Goal: Find specific page/section: Find specific page/section

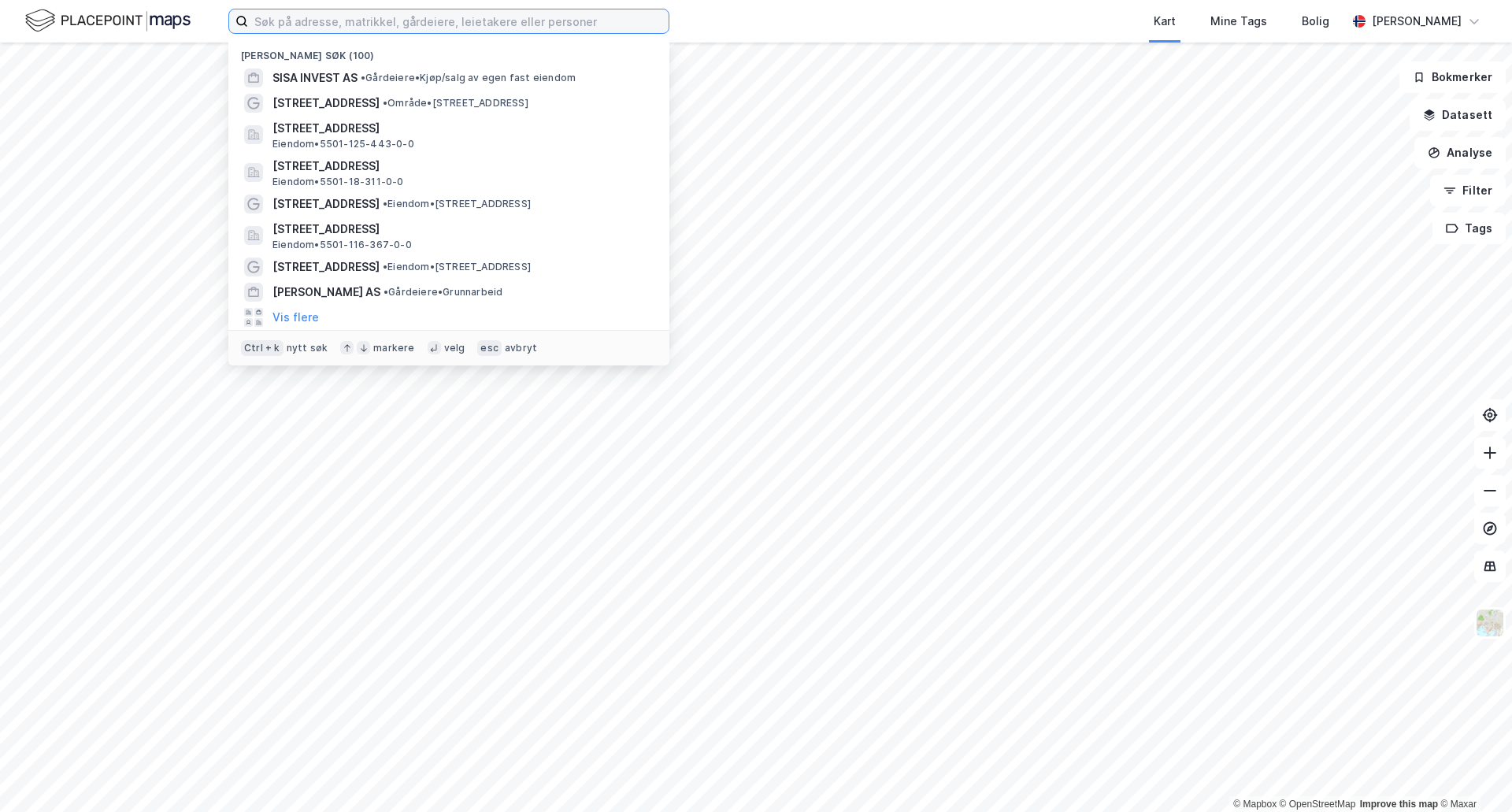
click at [337, 17] on input at bounding box center [458, 21] width 420 height 24
paste input "Tromsø Panorama AS"
type input "Tromsø Panorama AS"
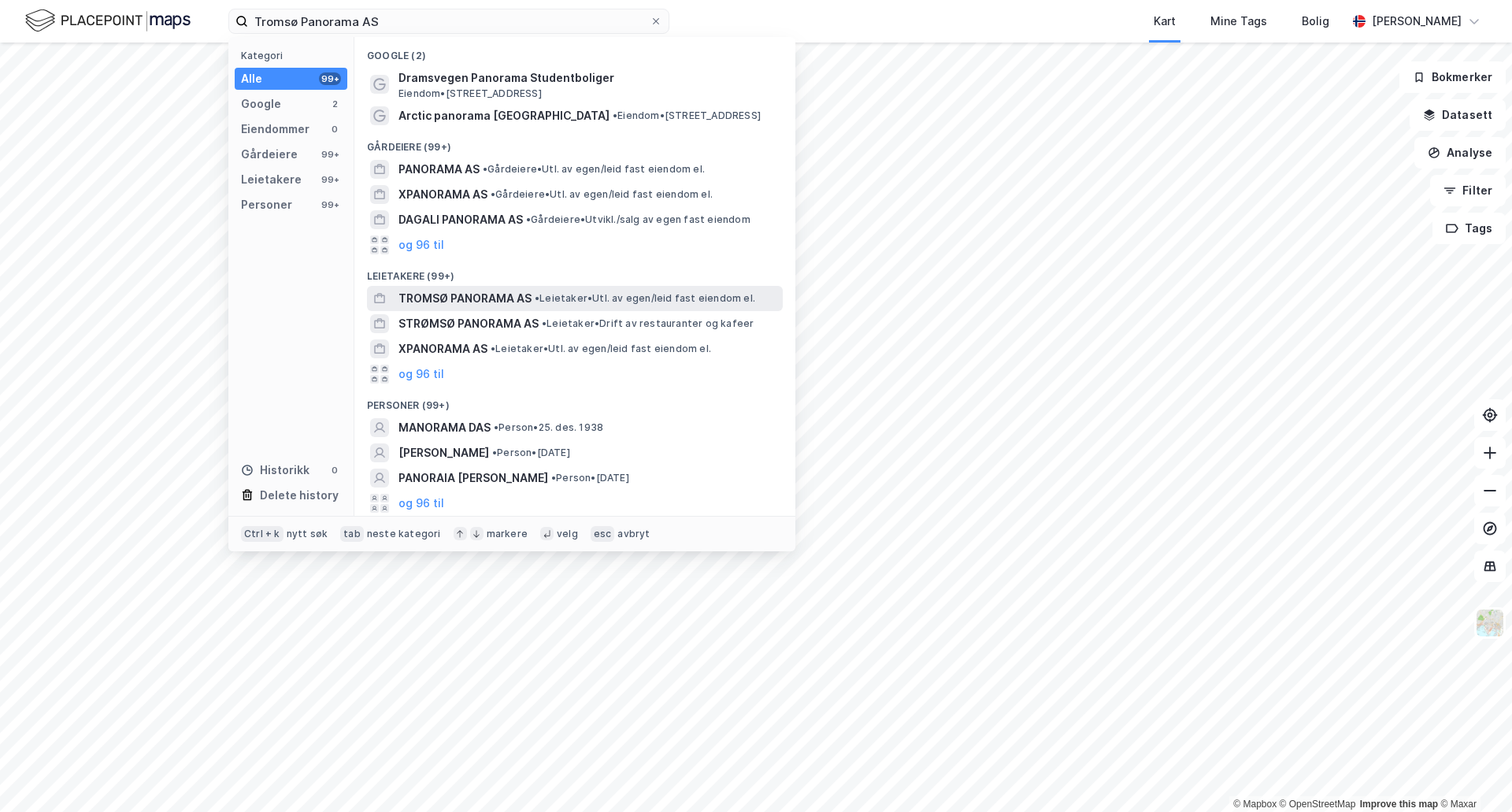
click at [449, 289] on span "TROMSØ PANORAMA AS" at bounding box center [465, 298] width 133 height 19
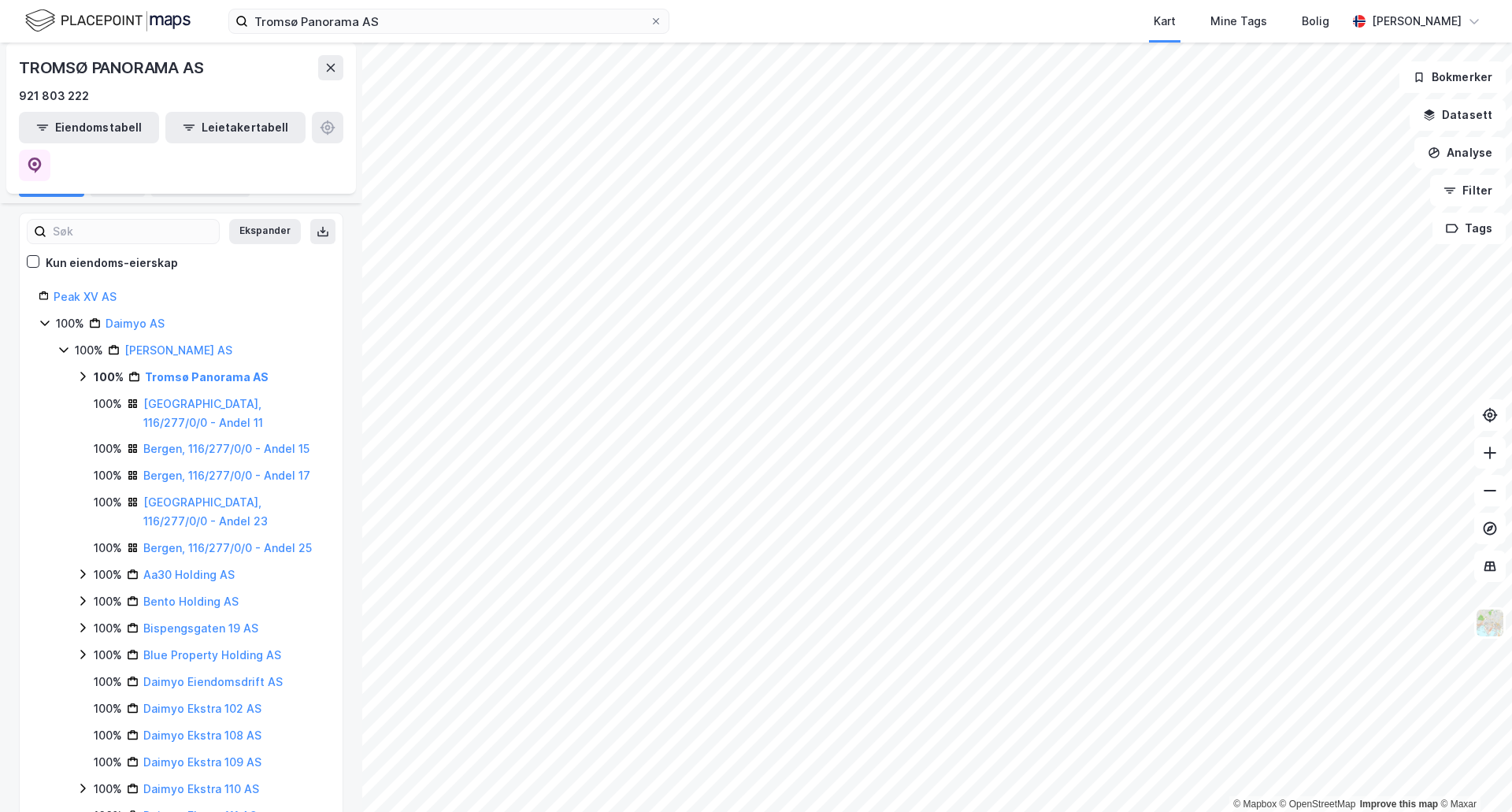
scroll to position [106, 0]
click at [204, 370] on link "Tromsø Panorama AS" at bounding box center [207, 376] width 124 height 13
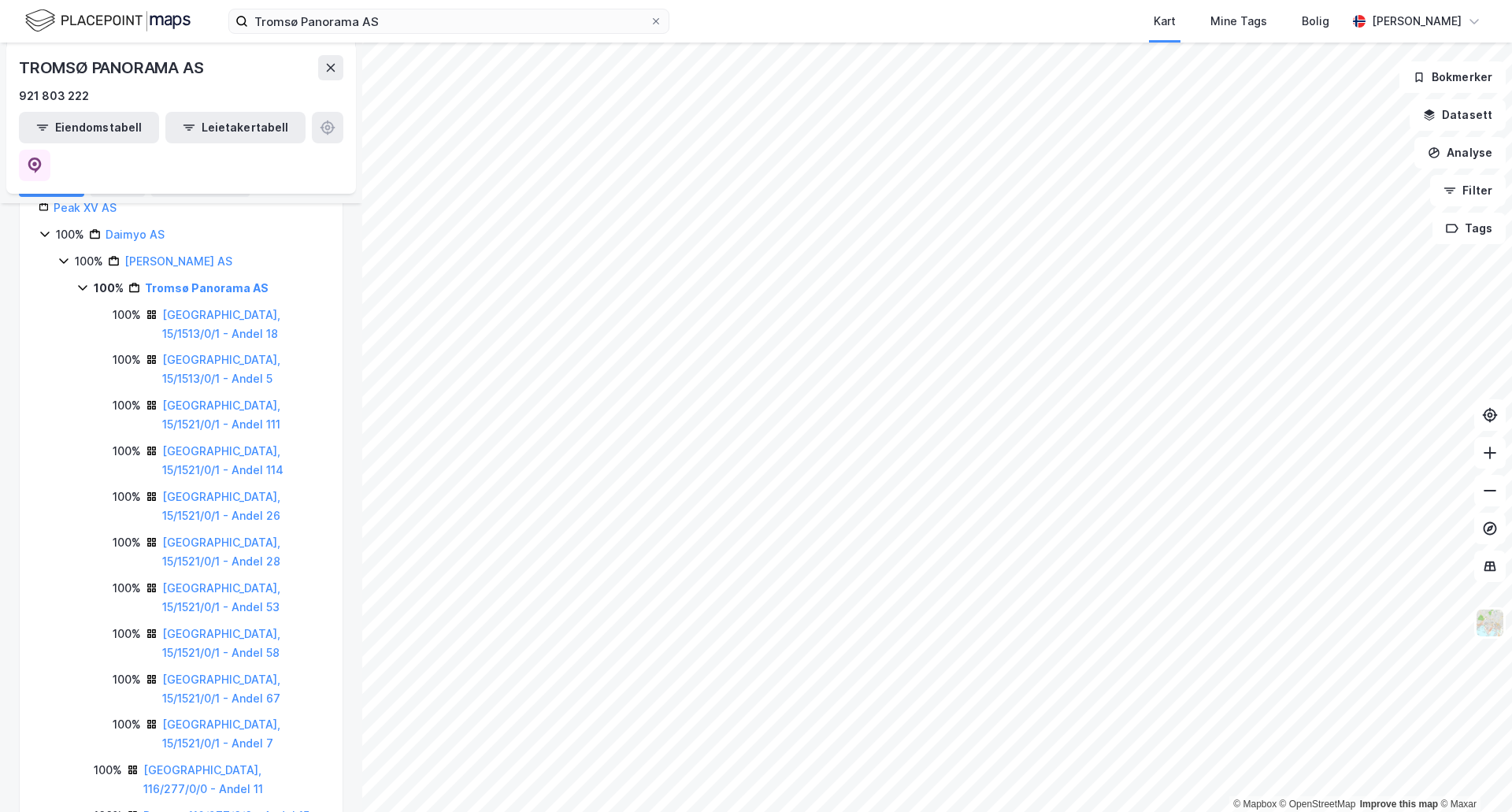
scroll to position [195, 0]
